Goal: Information Seeking & Learning: Check status

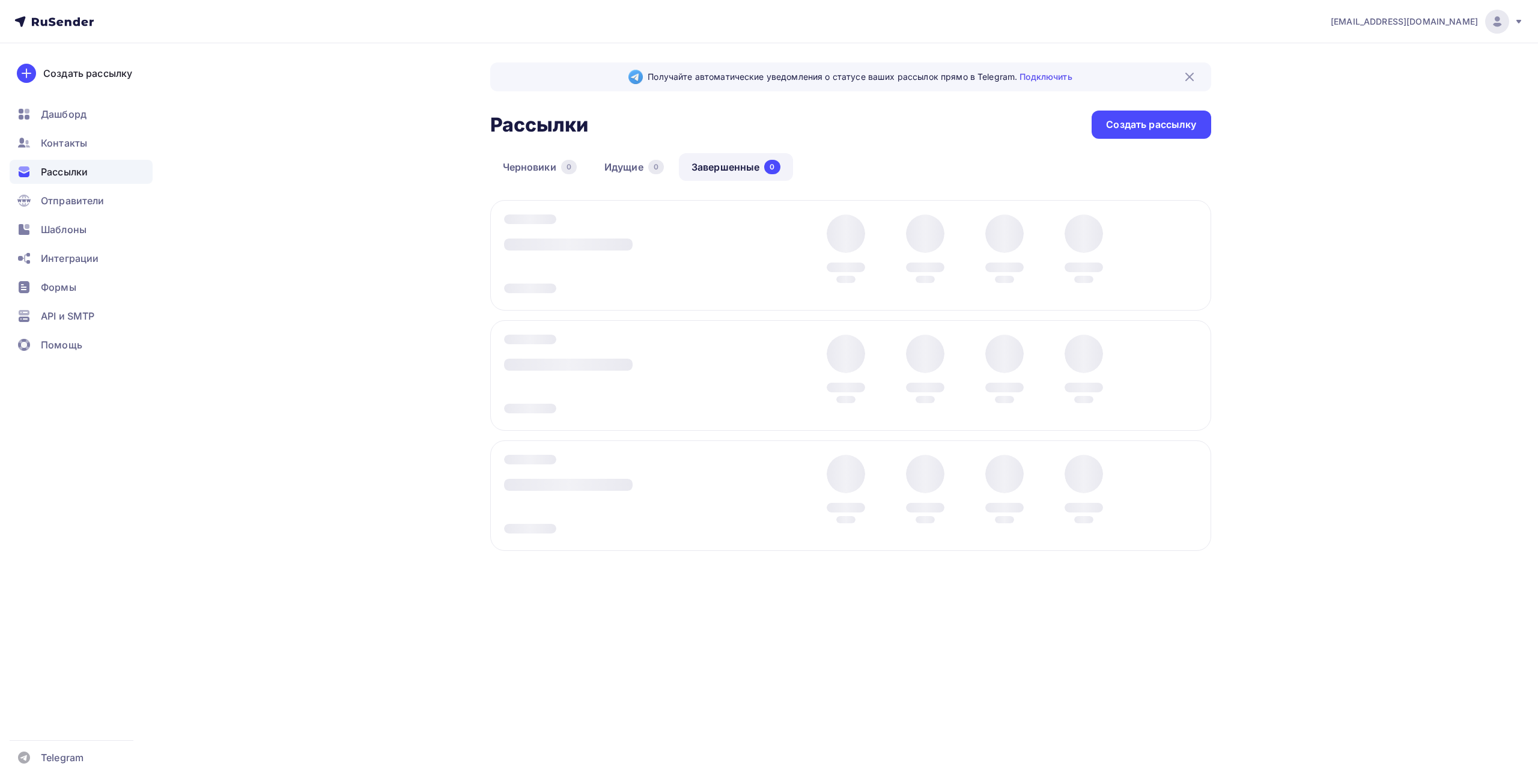
click at [736, 632] on div "Получайте автоматические уведомления о статусе ваших рассылок прямо в Telegram.…" at bounding box center [769, 340] width 985 height 595
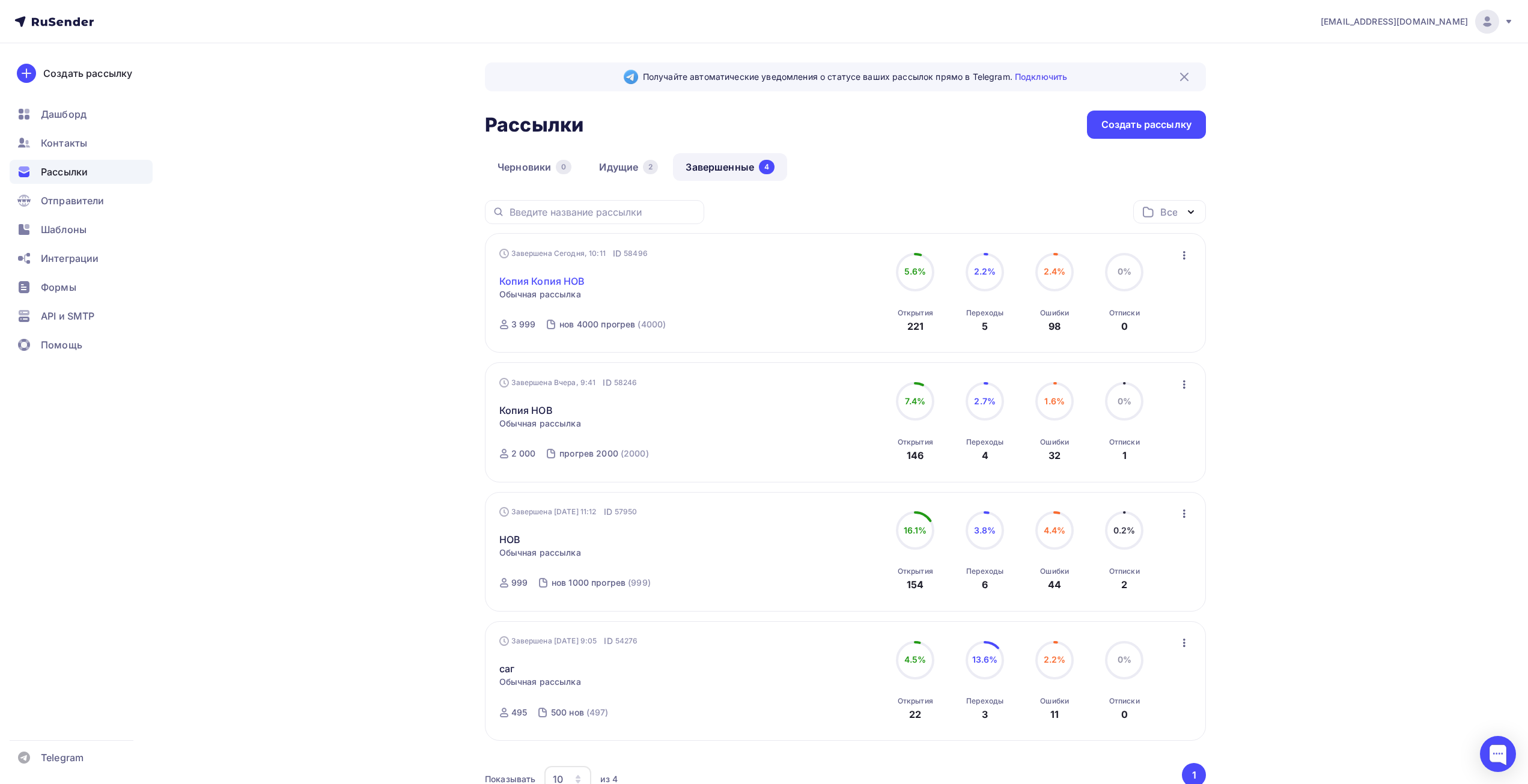
click at [553, 279] on link "Копия Копия НОВ" at bounding box center [542, 281] width 86 height 15
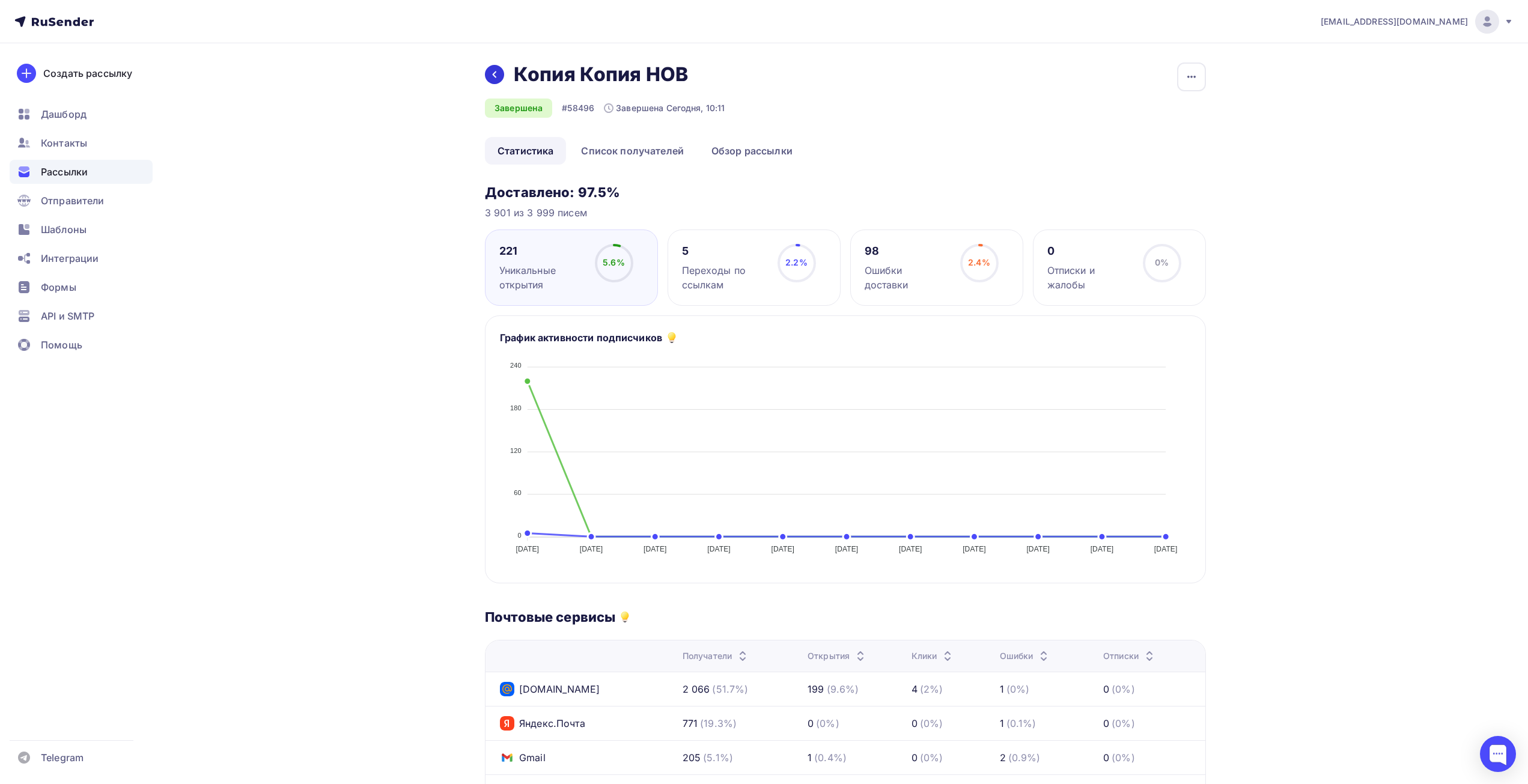
click at [495, 73] on icon at bounding box center [494, 74] width 9 height 9
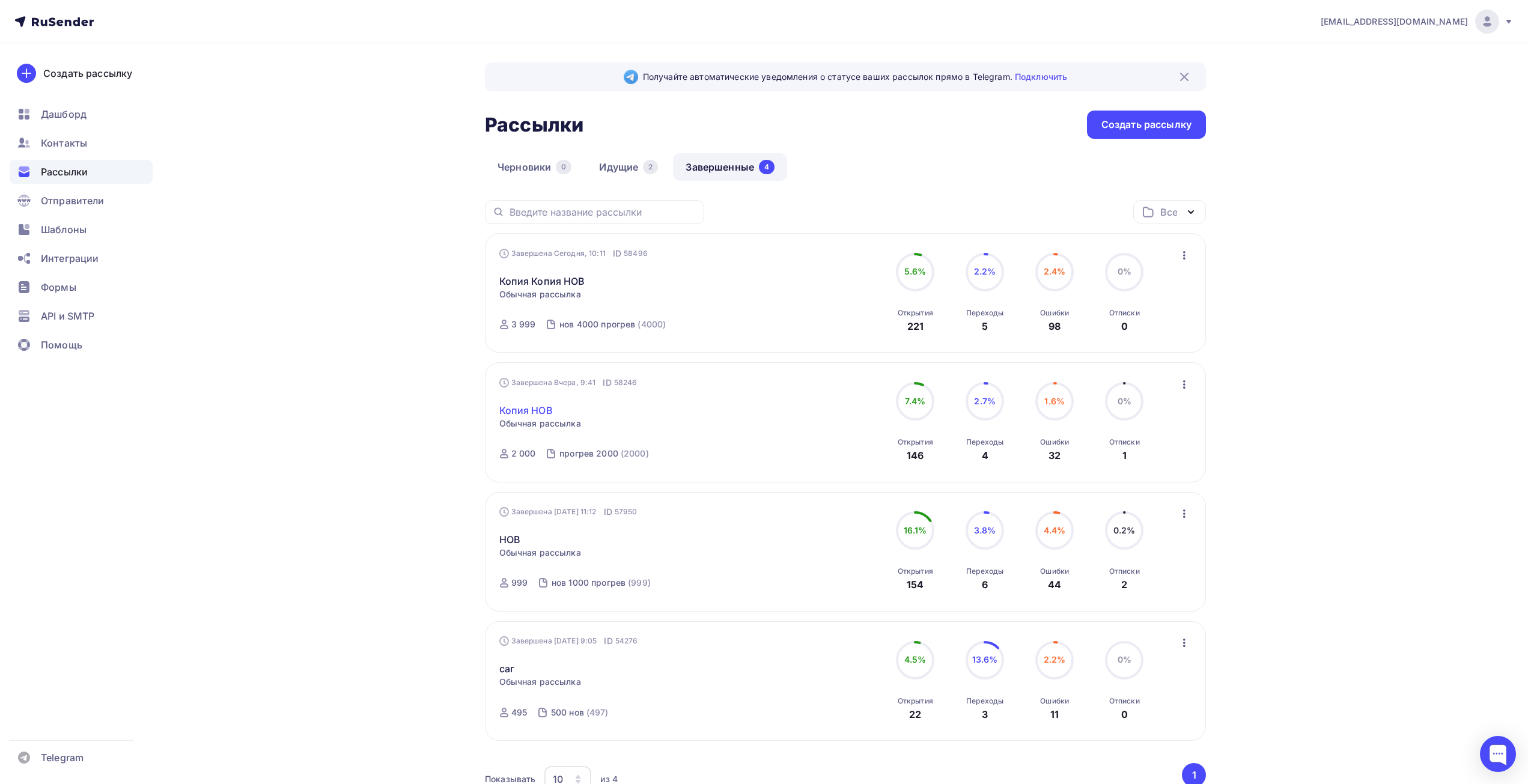
click at [527, 412] on link "Копия НОВ" at bounding box center [527, 410] width 54 height 15
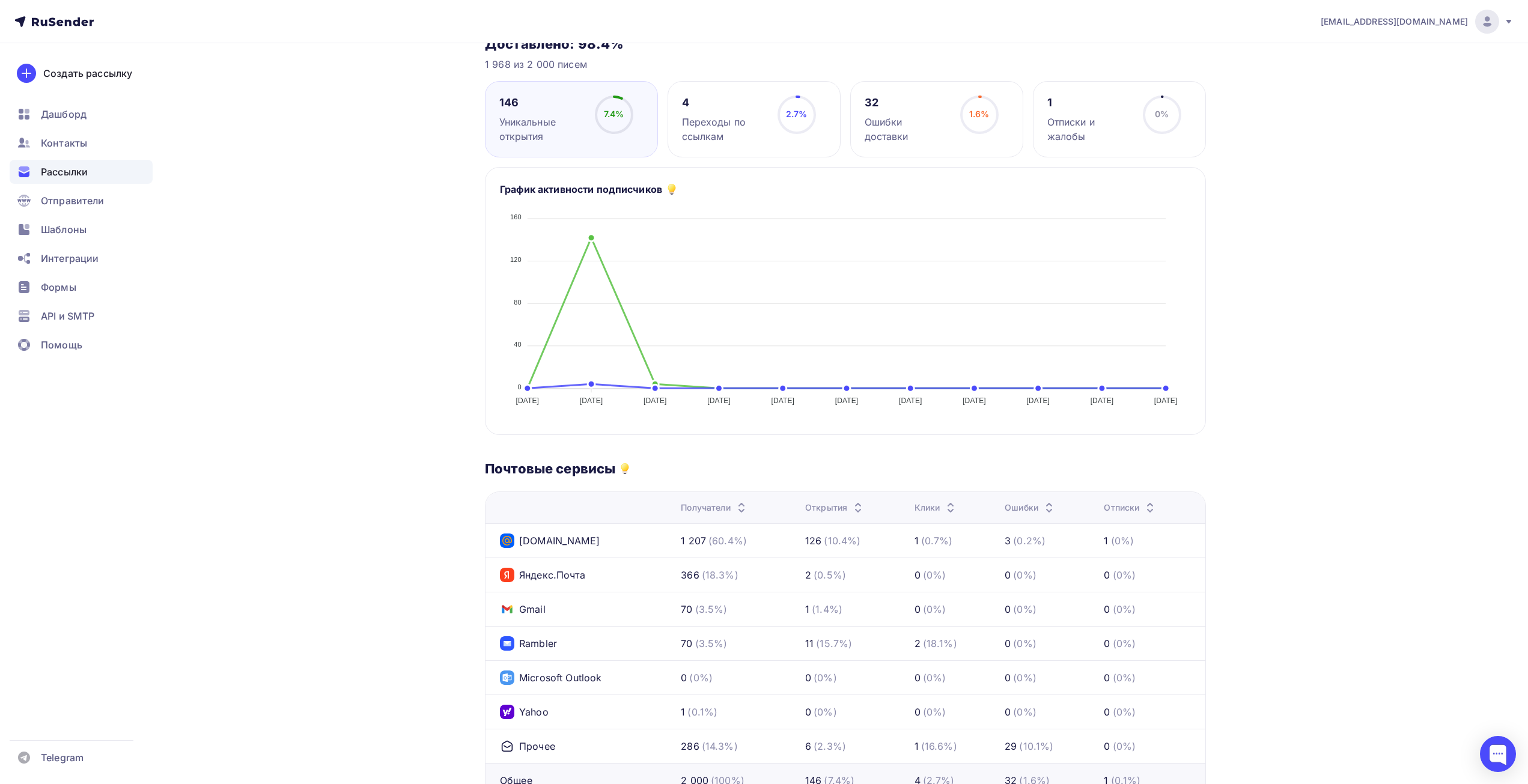
scroll to position [180, 0]
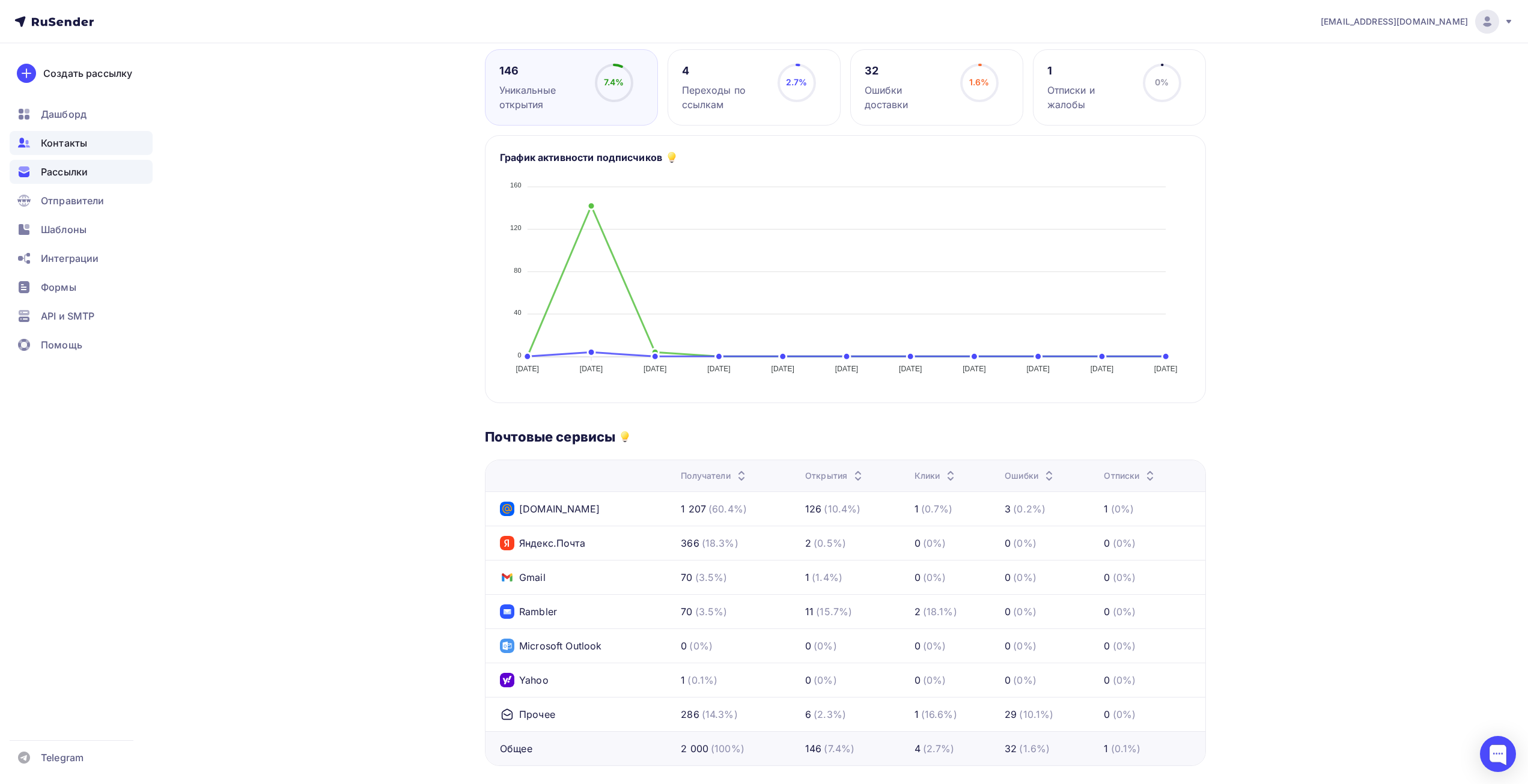
click at [76, 144] on span "Контакты" at bounding box center [64, 143] width 46 height 15
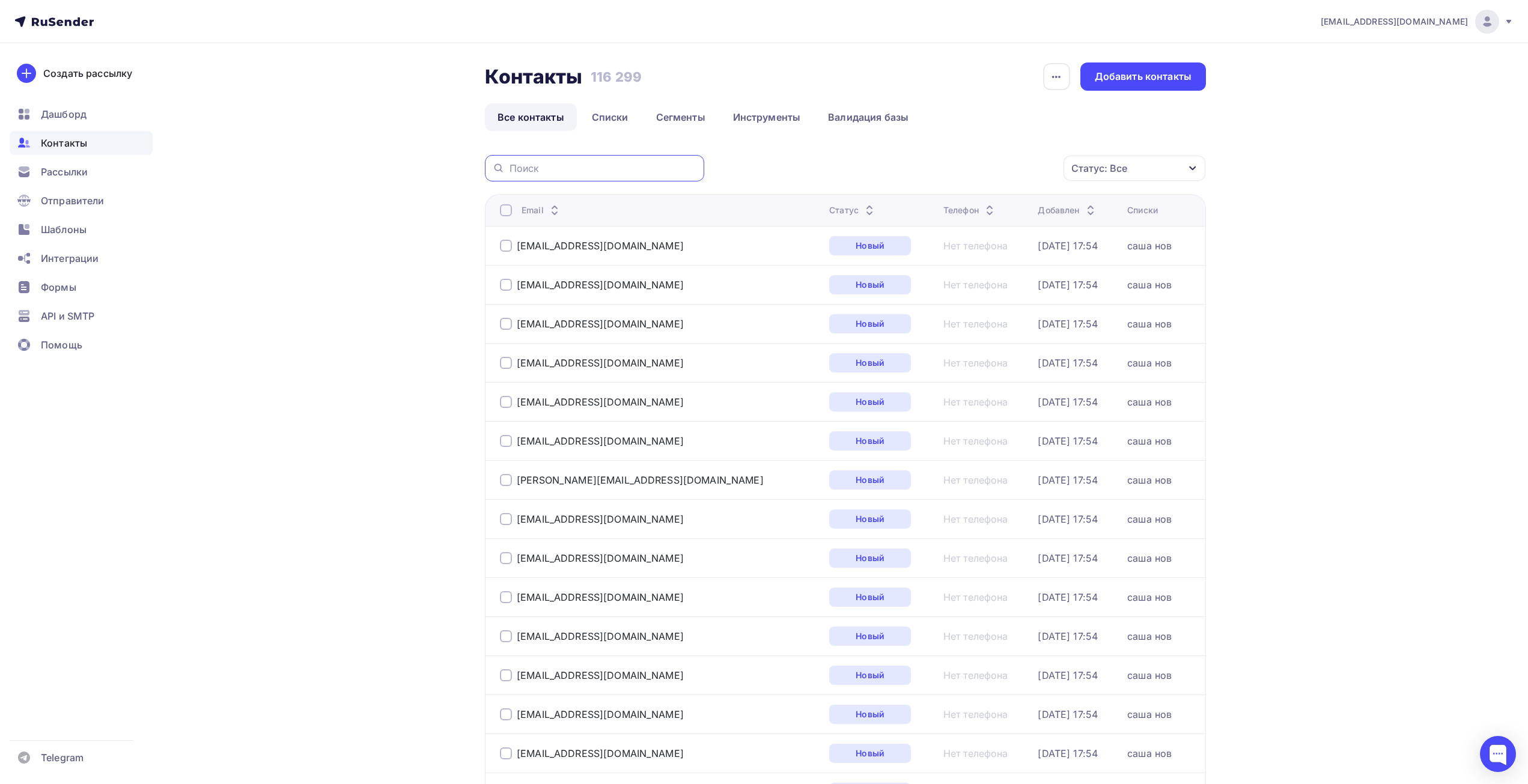
click at [511, 168] on input "text" at bounding box center [604, 168] width 187 height 13
paste input "[EMAIL_ADDRESS][DOMAIN_NAME]"
type input "[EMAIL_ADDRESS][DOMAIN_NAME]"
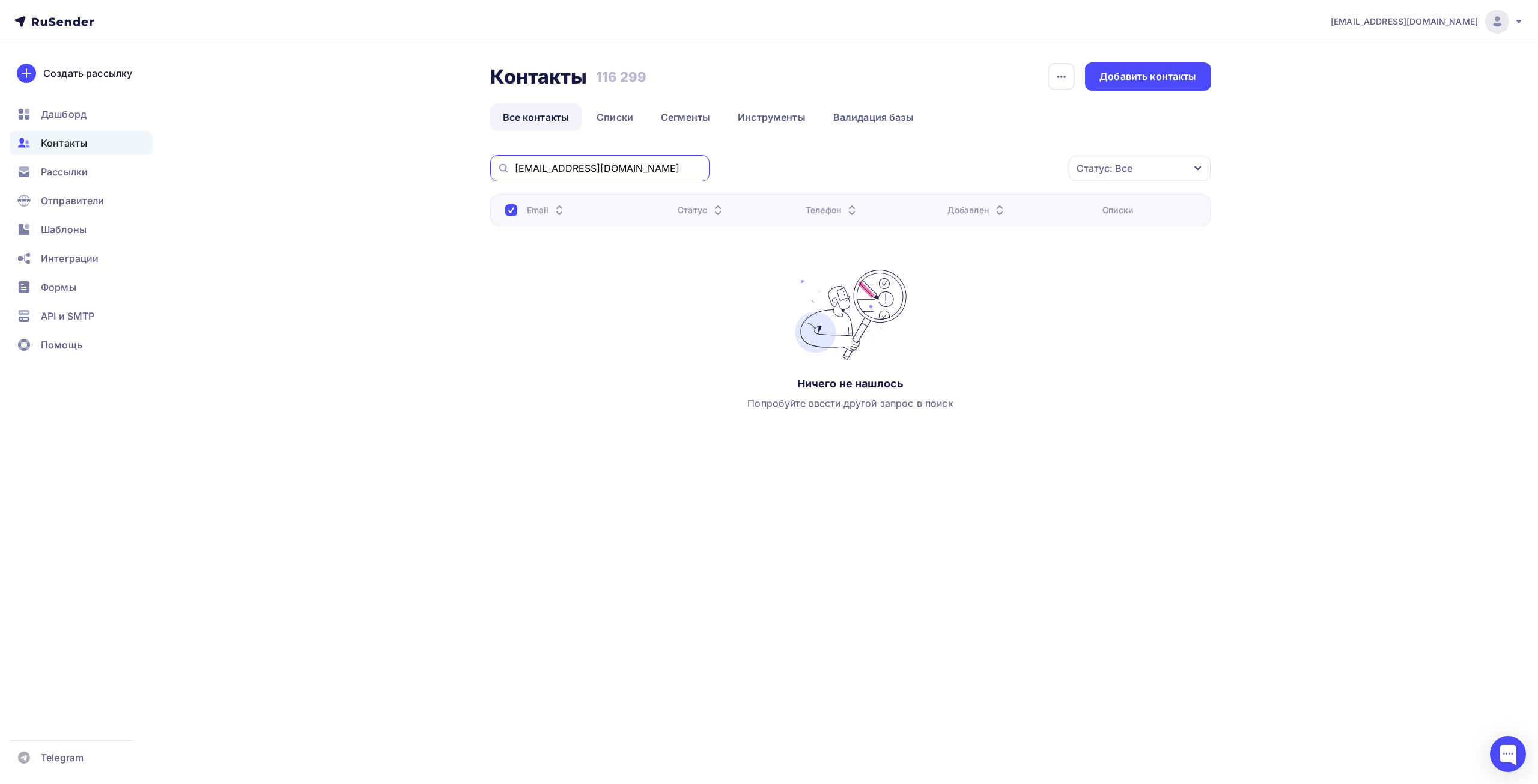
click at [678, 168] on input "[EMAIL_ADDRESS][DOMAIN_NAME]" at bounding box center [609, 168] width 187 height 13
click at [615, 111] on link "Списки" at bounding box center [614, 117] width 62 height 28
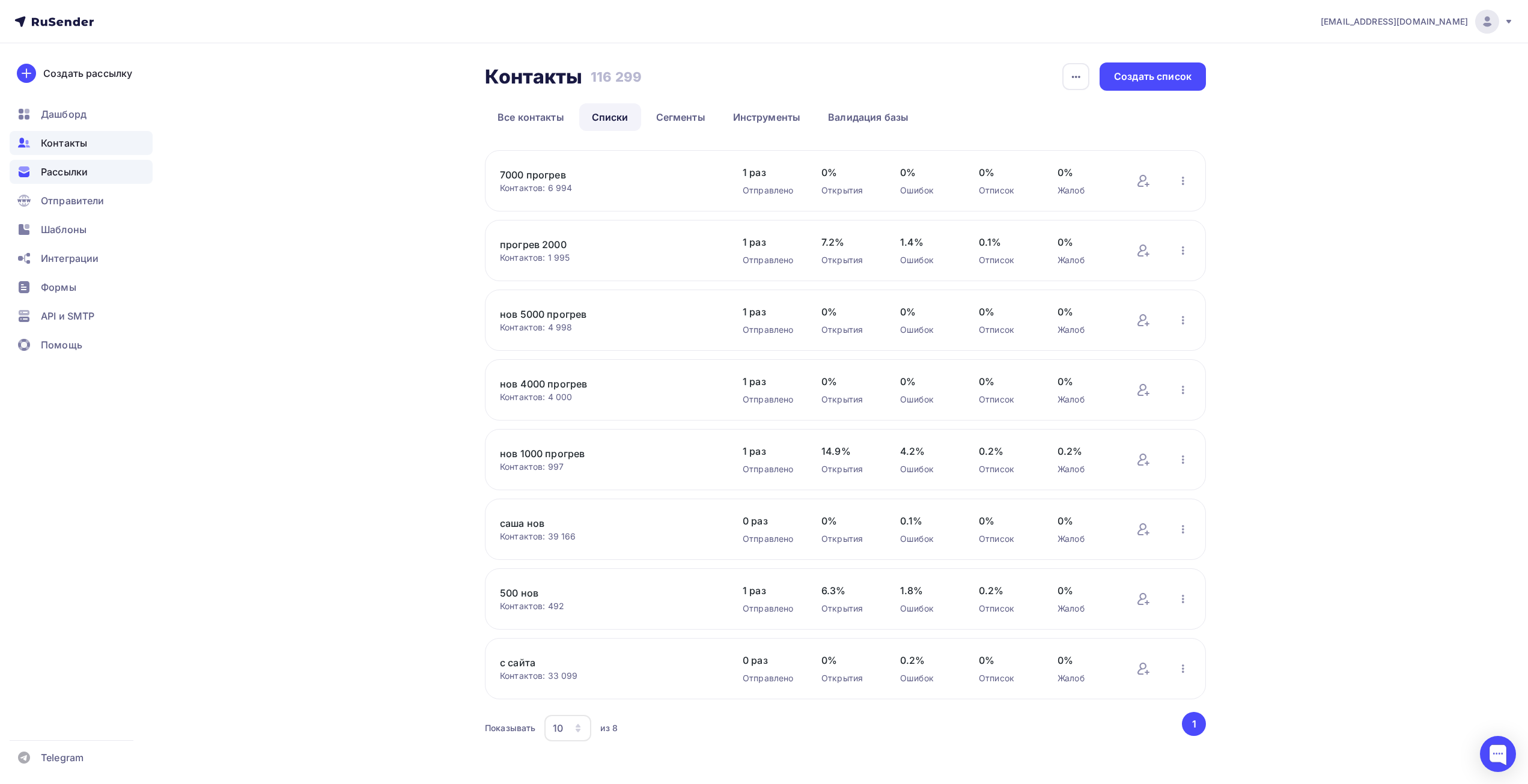
click at [53, 177] on span "Рассылки" at bounding box center [64, 172] width 47 height 15
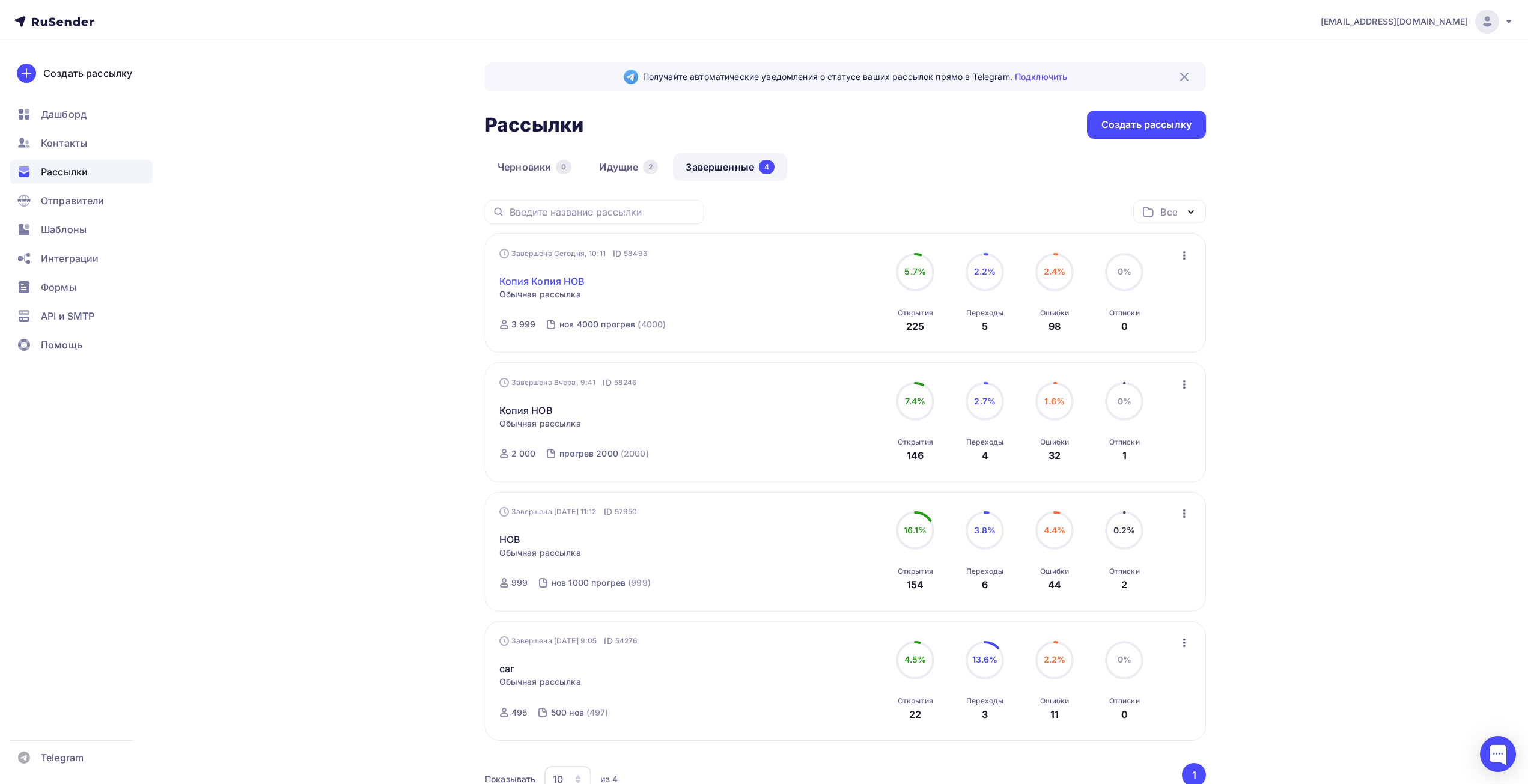
click at [547, 285] on link "Копия Копия НОВ" at bounding box center [542, 281] width 86 height 15
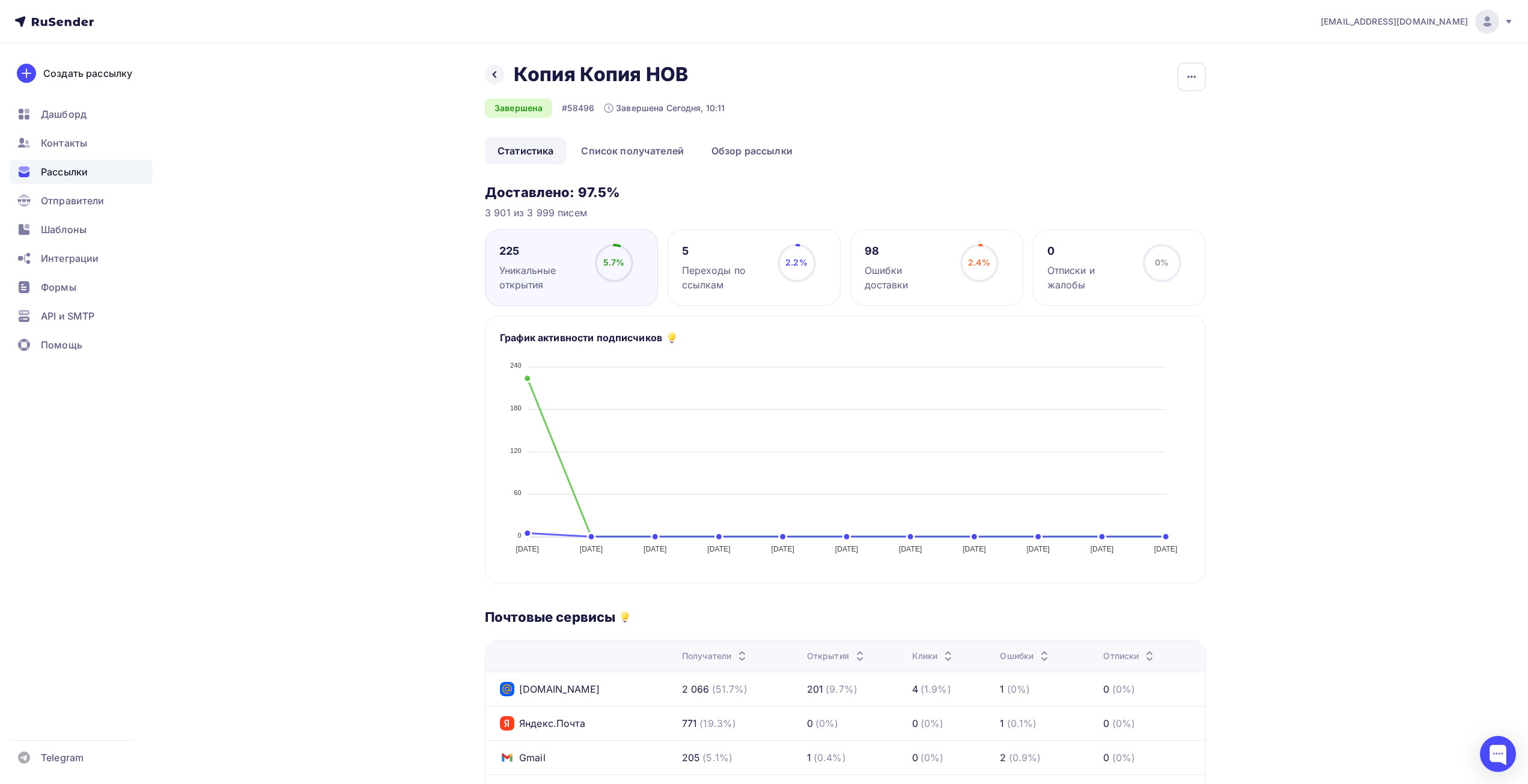
click at [879, 266] on div "Ошибки доставки" at bounding box center [907, 277] width 85 height 29
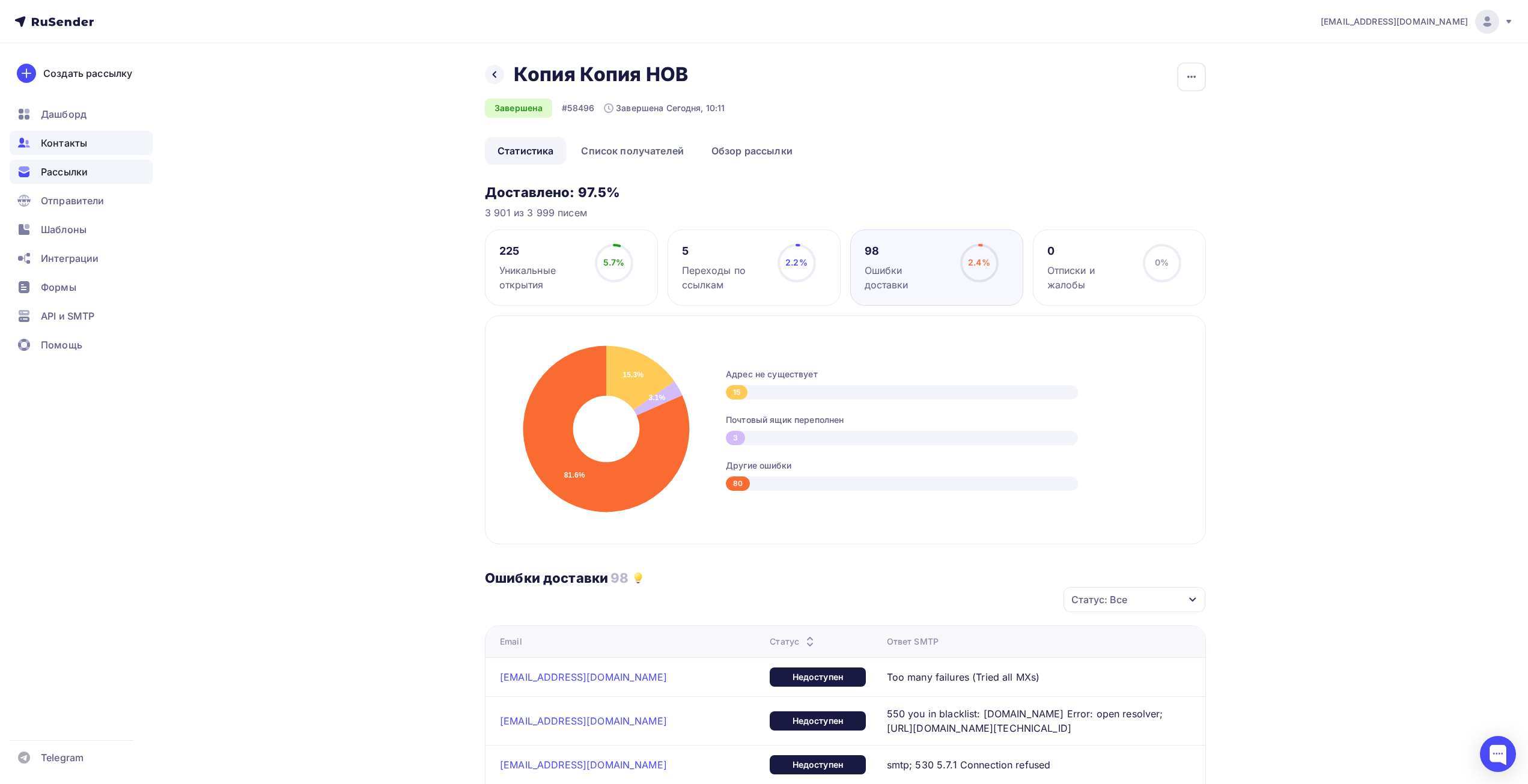
click at [44, 144] on span "Контакты" at bounding box center [64, 143] width 46 height 15
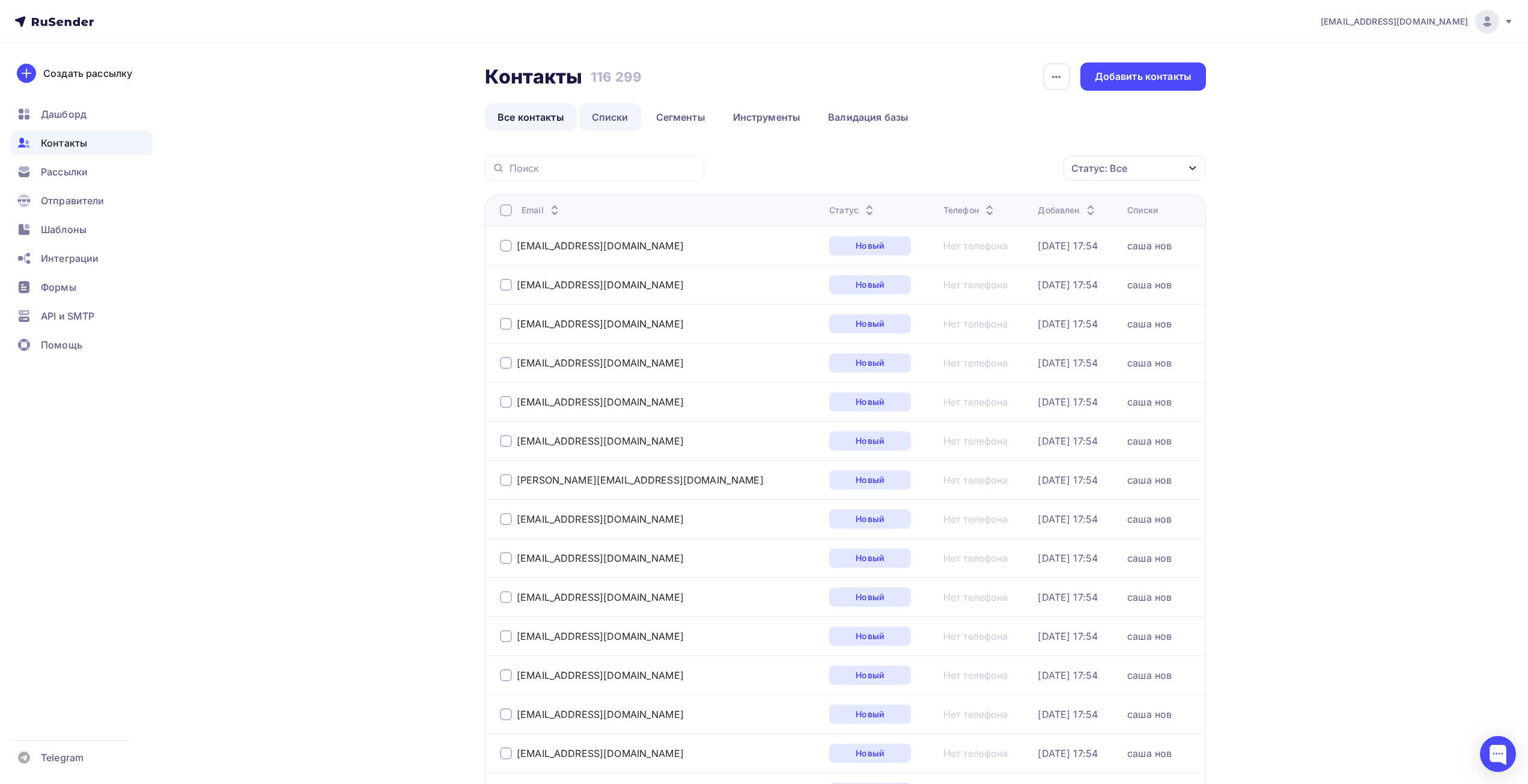
click at [620, 115] on link "Списки" at bounding box center [610, 117] width 62 height 28
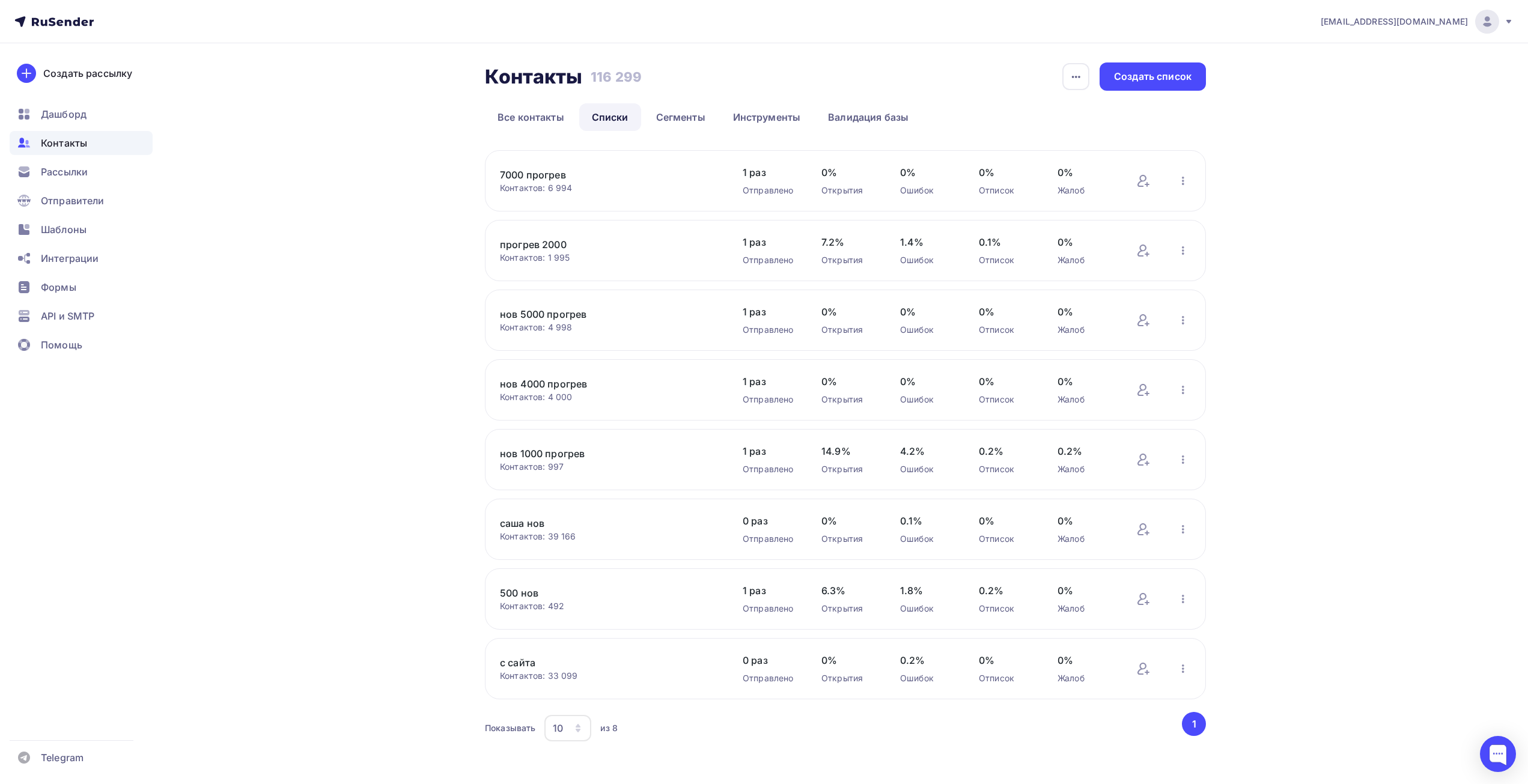
click at [567, 311] on link "нов 5000 прогрев" at bounding box center [601, 314] width 204 height 15
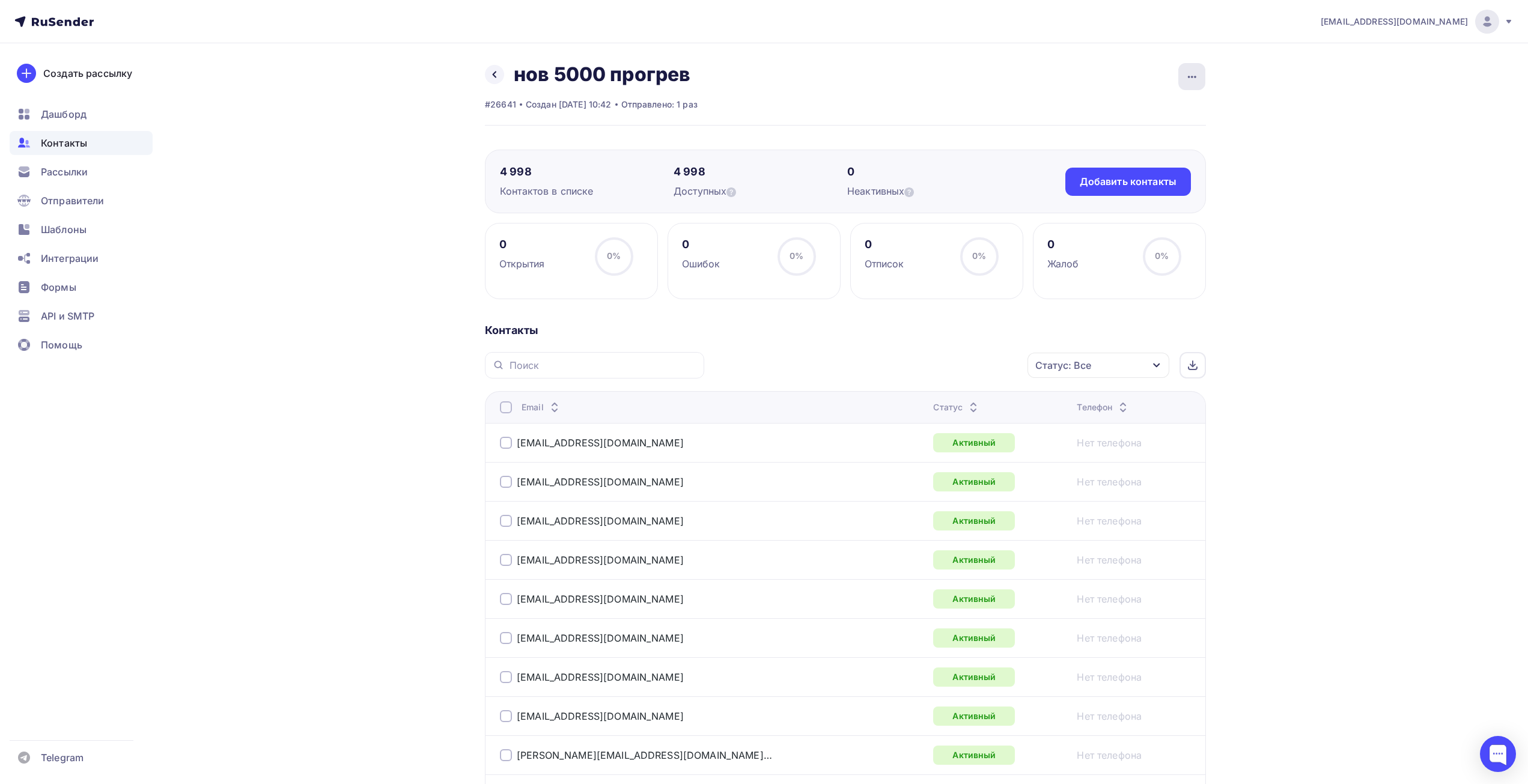
click at [1185, 78] on icon "button" at bounding box center [1192, 77] width 15 height 15
click at [1120, 232] on div "Актуализация контактов" at bounding box center [1118, 232] width 173 height 19
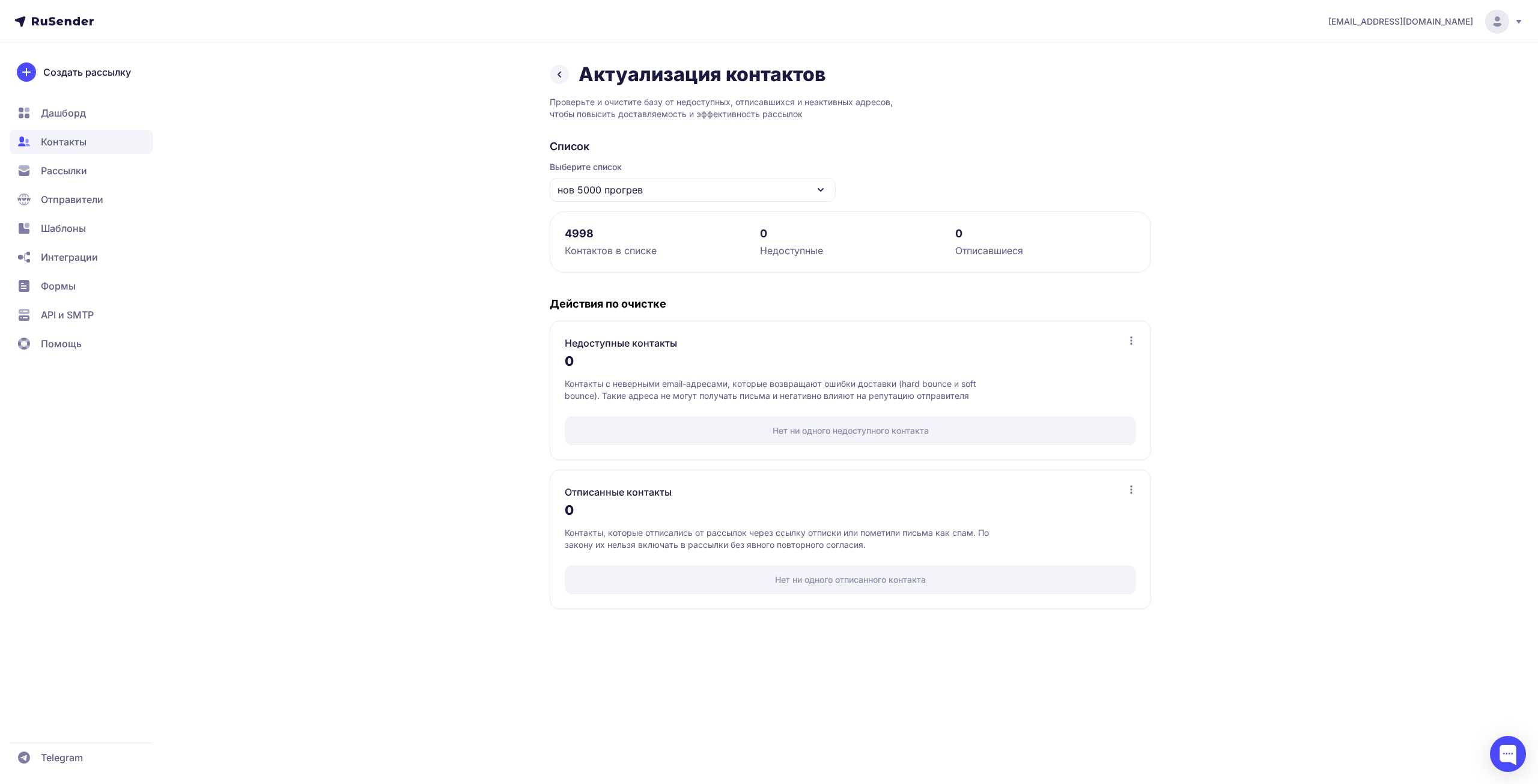
click at [84, 135] on span "Контакты" at bounding box center [63, 142] width 46 height 15
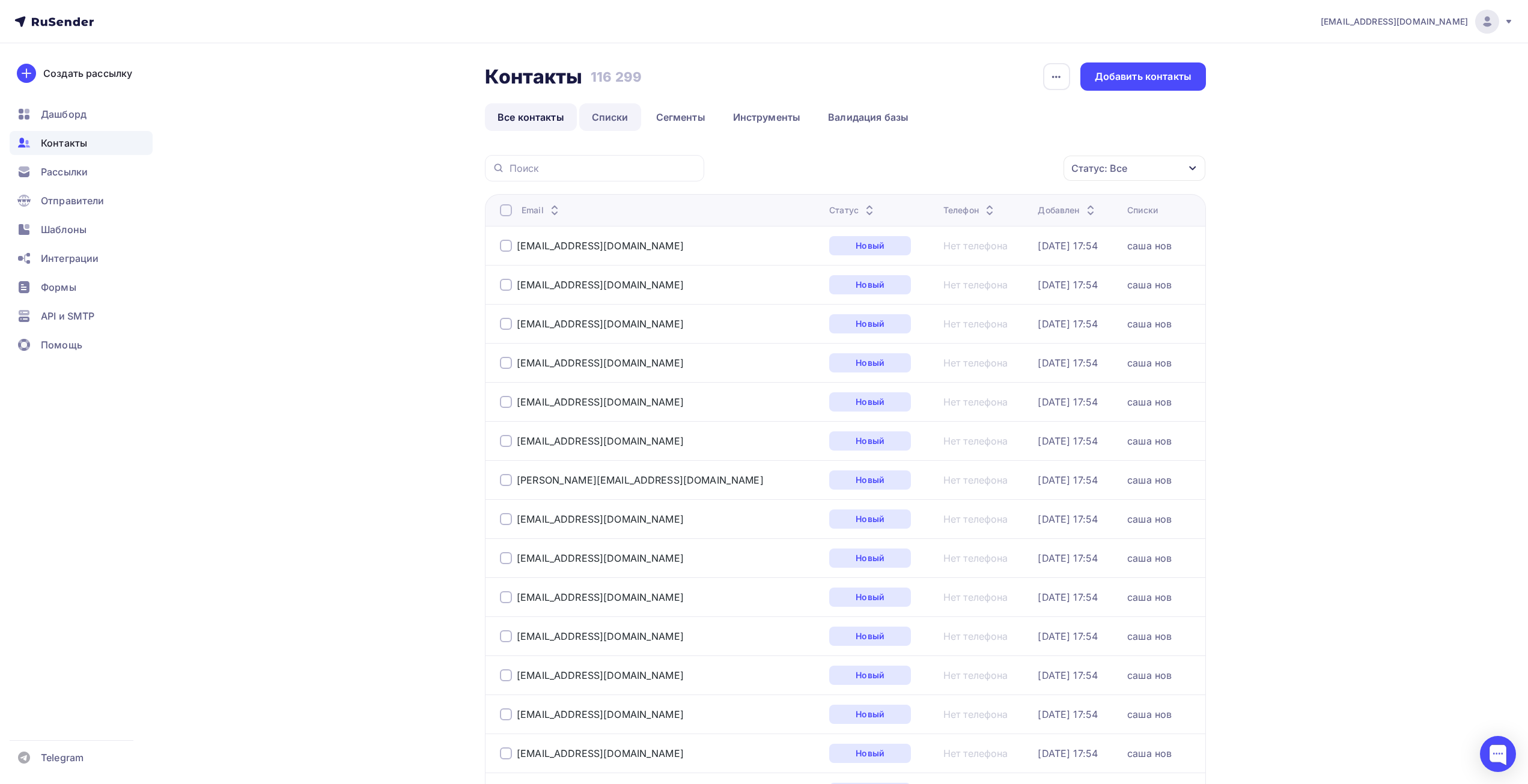
click at [613, 116] on link "Списки" at bounding box center [610, 117] width 62 height 28
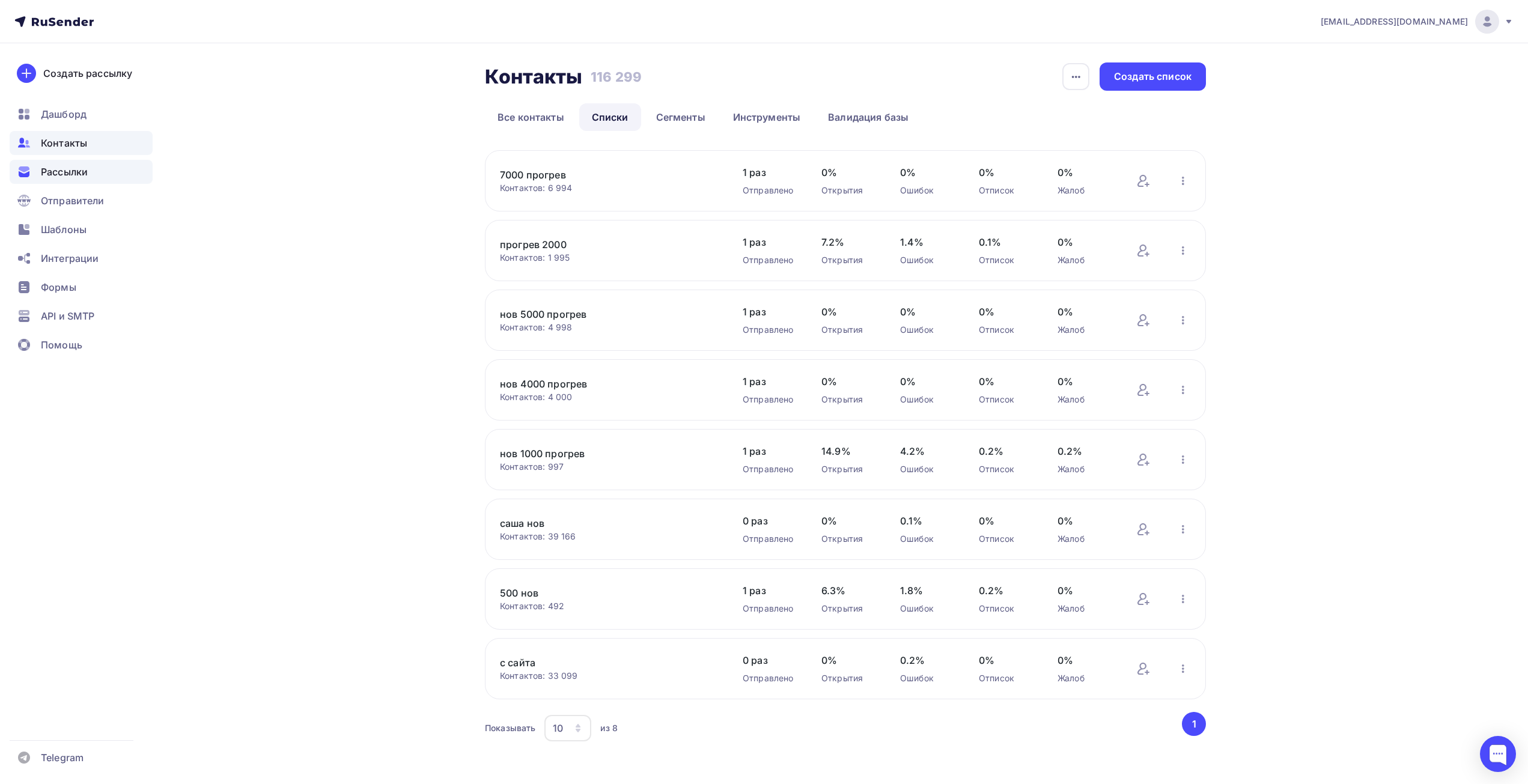
click at [84, 166] on span "Рассылки" at bounding box center [64, 172] width 47 height 15
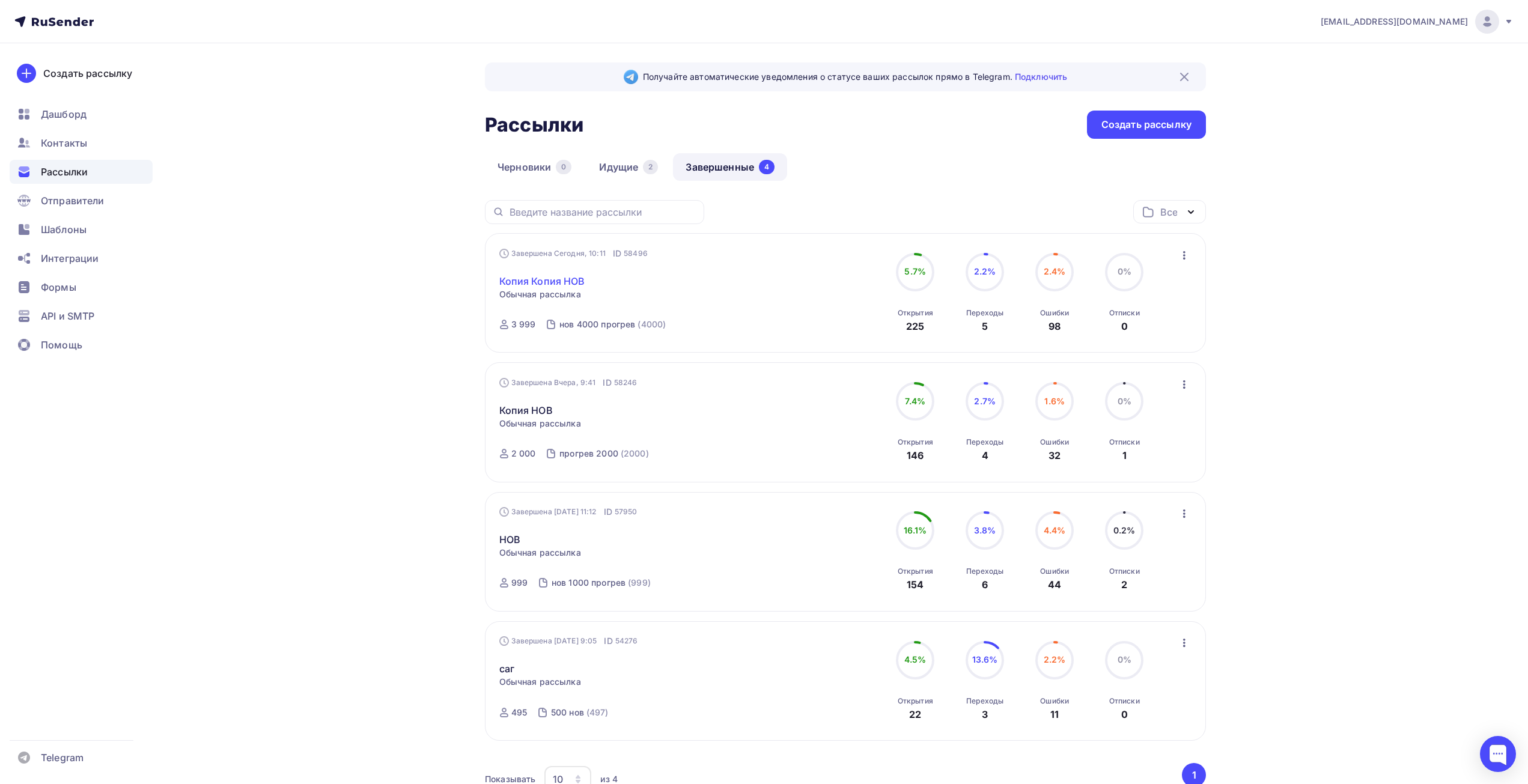
click at [528, 284] on link "Копия Копия НОВ" at bounding box center [542, 281] width 86 height 15
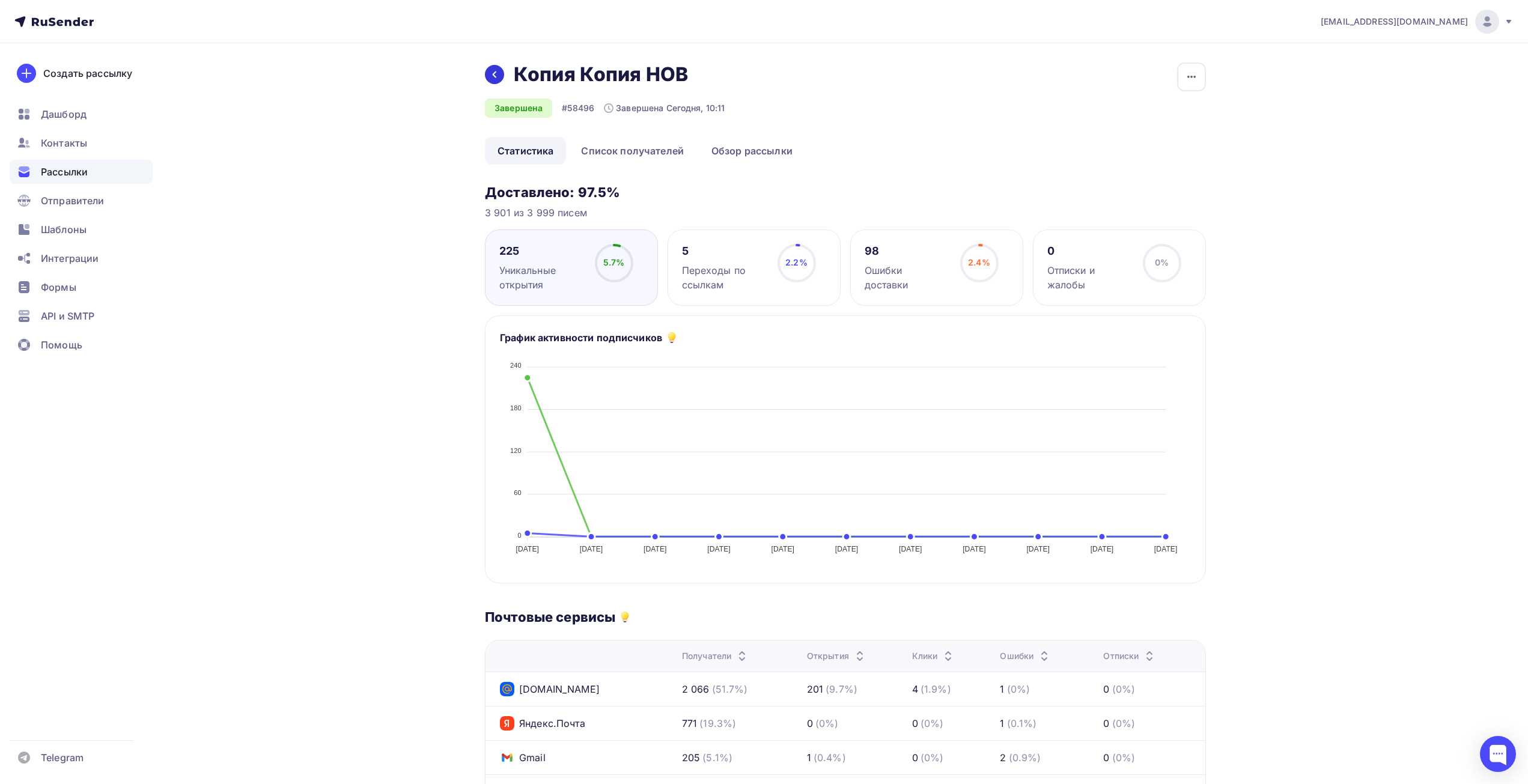
click at [497, 78] on icon at bounding box center [494, 74] width 9 height 9
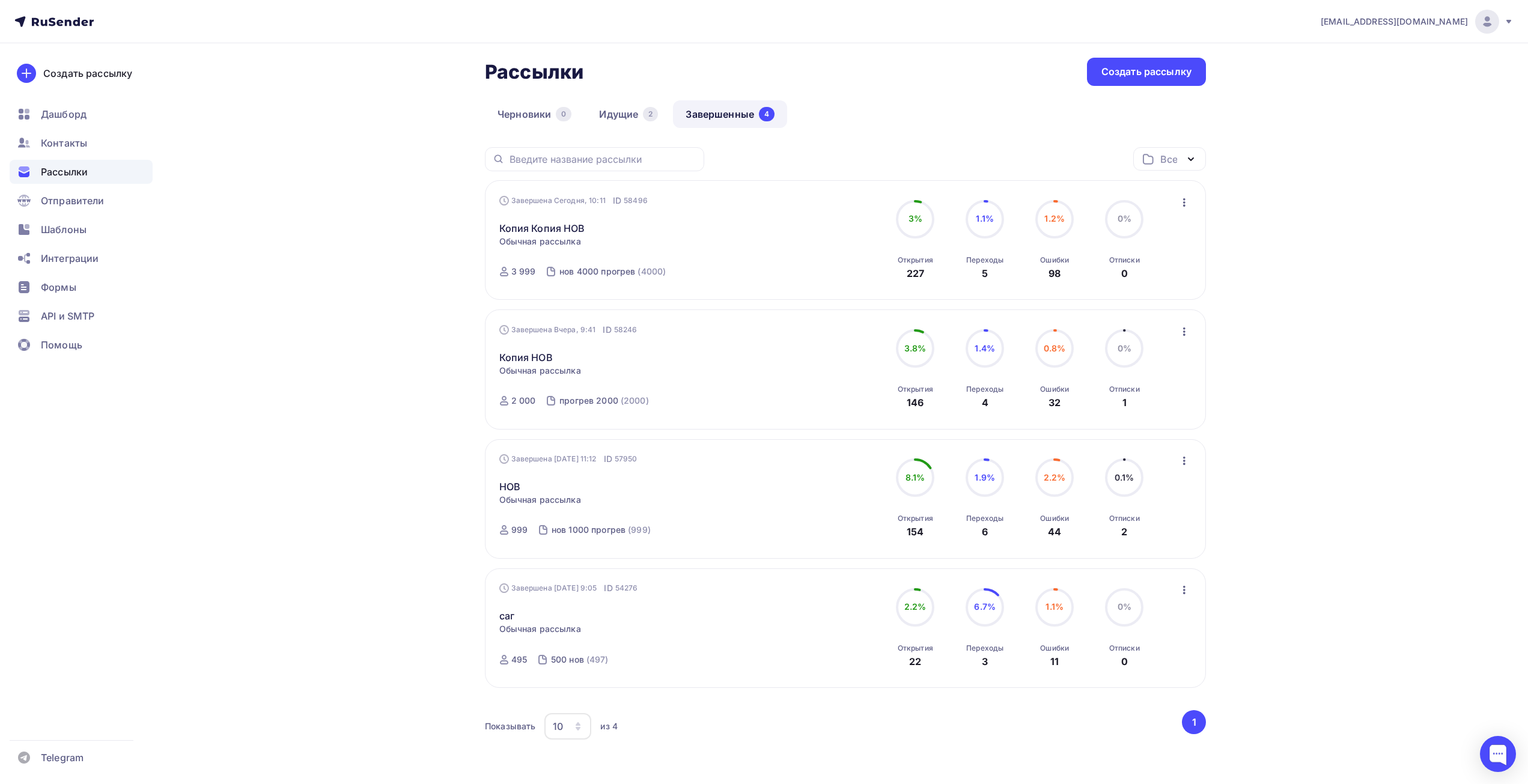
scroll to position [60, 0]
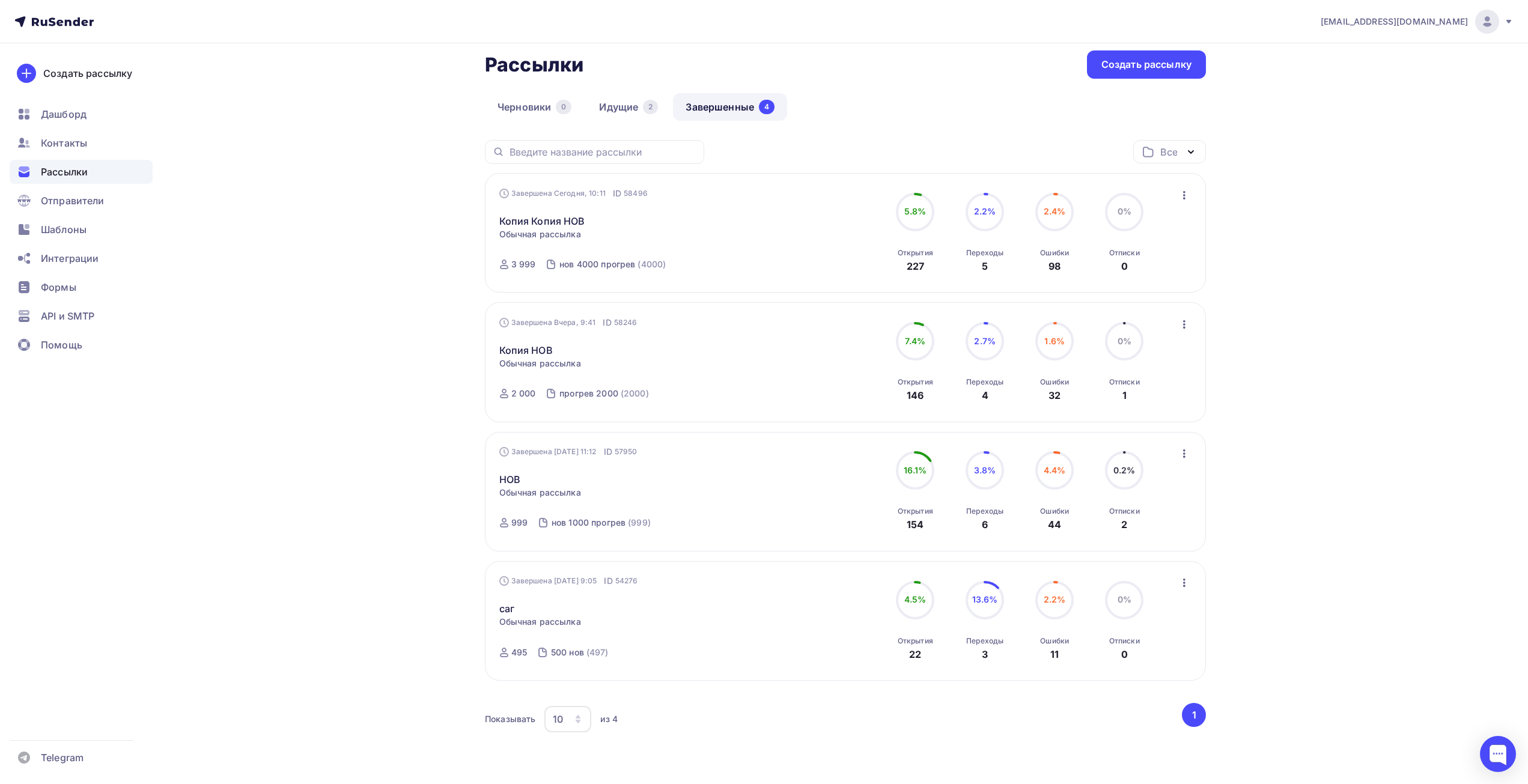
drag, startPoint x: 991, startPoint y: 223, endPoint x: 932, endPoint y: 211, distance: 60.2
click at [991, 223] on circle at bounding box center [985, 212] width 36 height 36
click at [909, 205] on div "5.8%" at bounding box center [915, 211] width 23 height 12
